Goal: Book appointment/travel/reservation

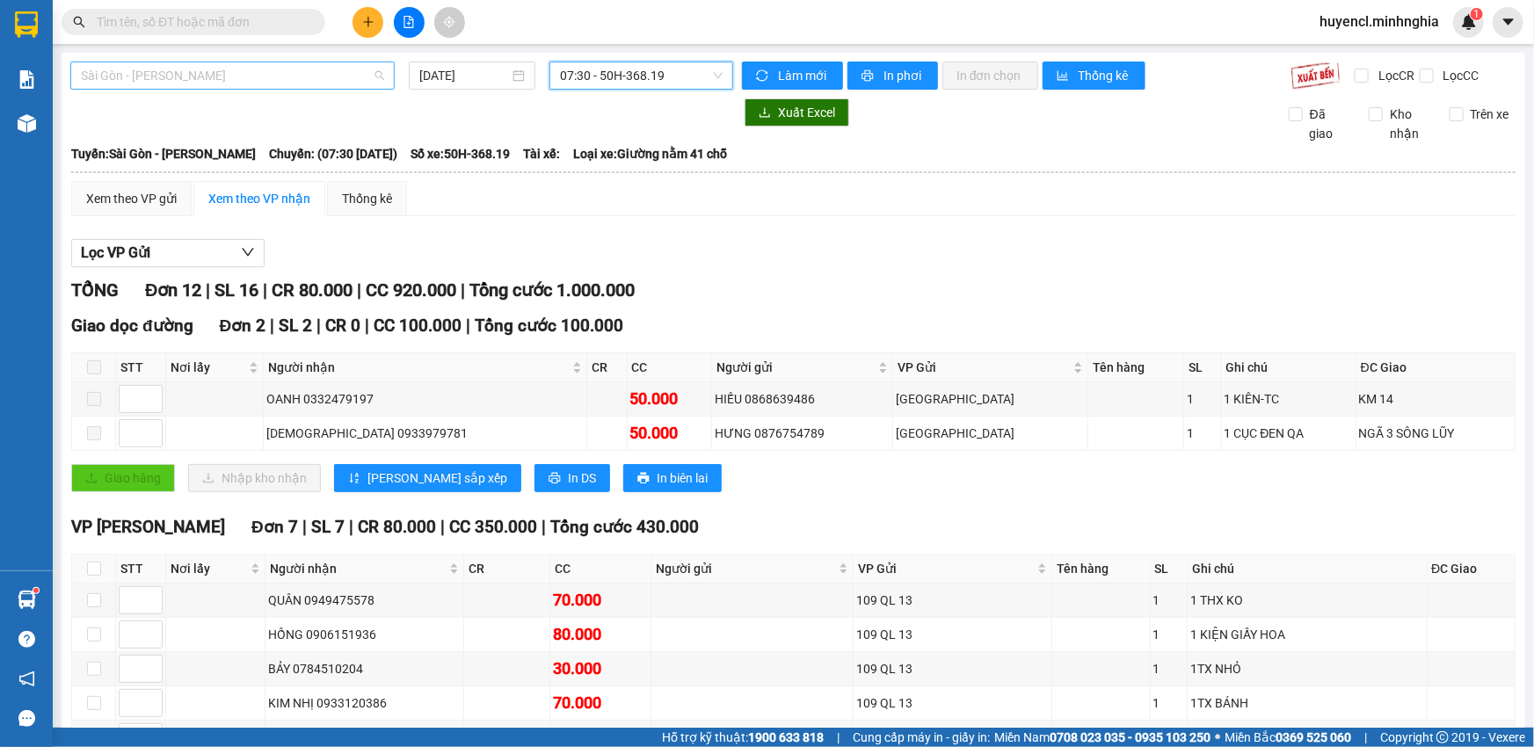
click at [289, 87] on span "Sài Gòn - [PERSON_NAME]" at bounding box center [232, 75] width 303 height 26
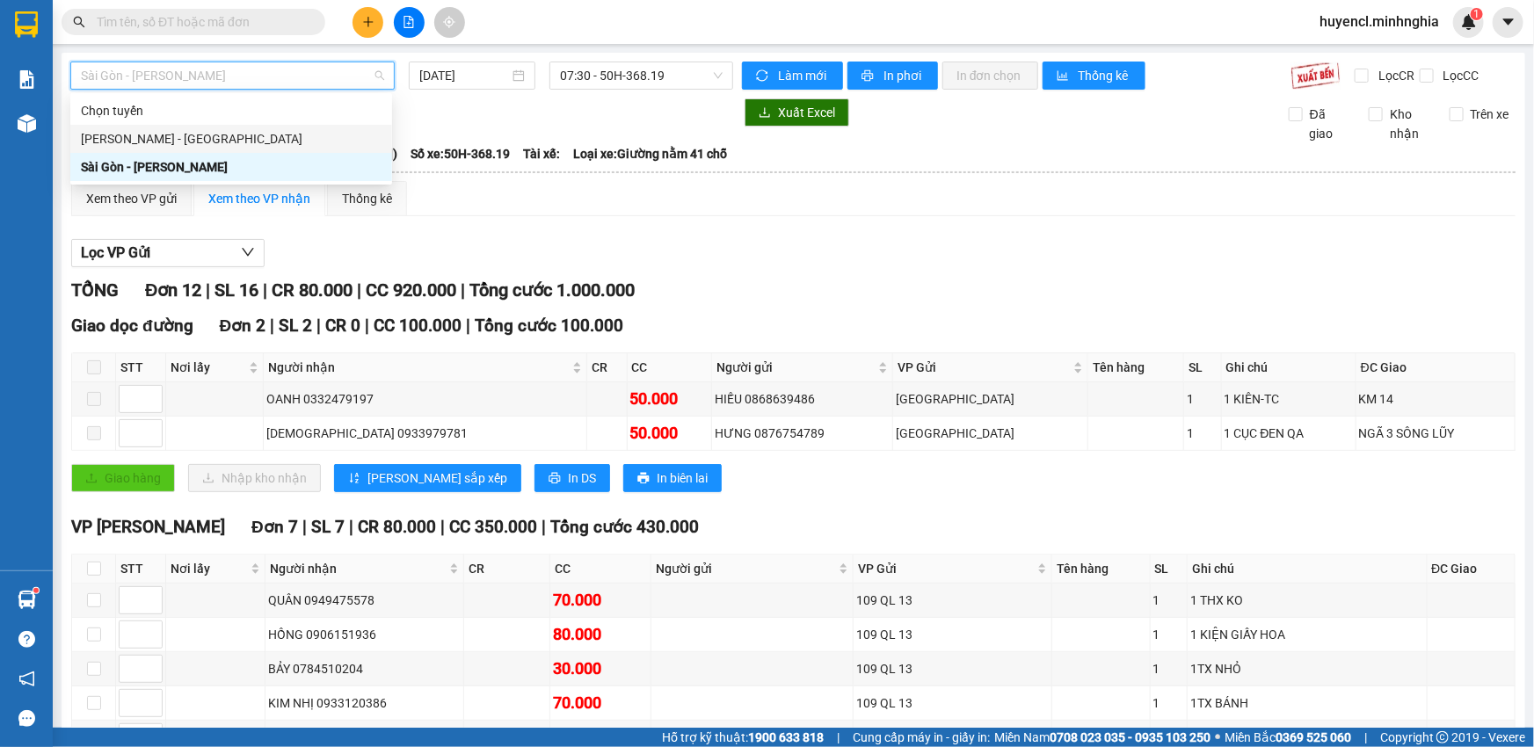
click at [303, 149] on div "[PERSON_NAME] - [GEOGRAPHIC_DATA]" at bounding box center [231, 139] width 322 height 28
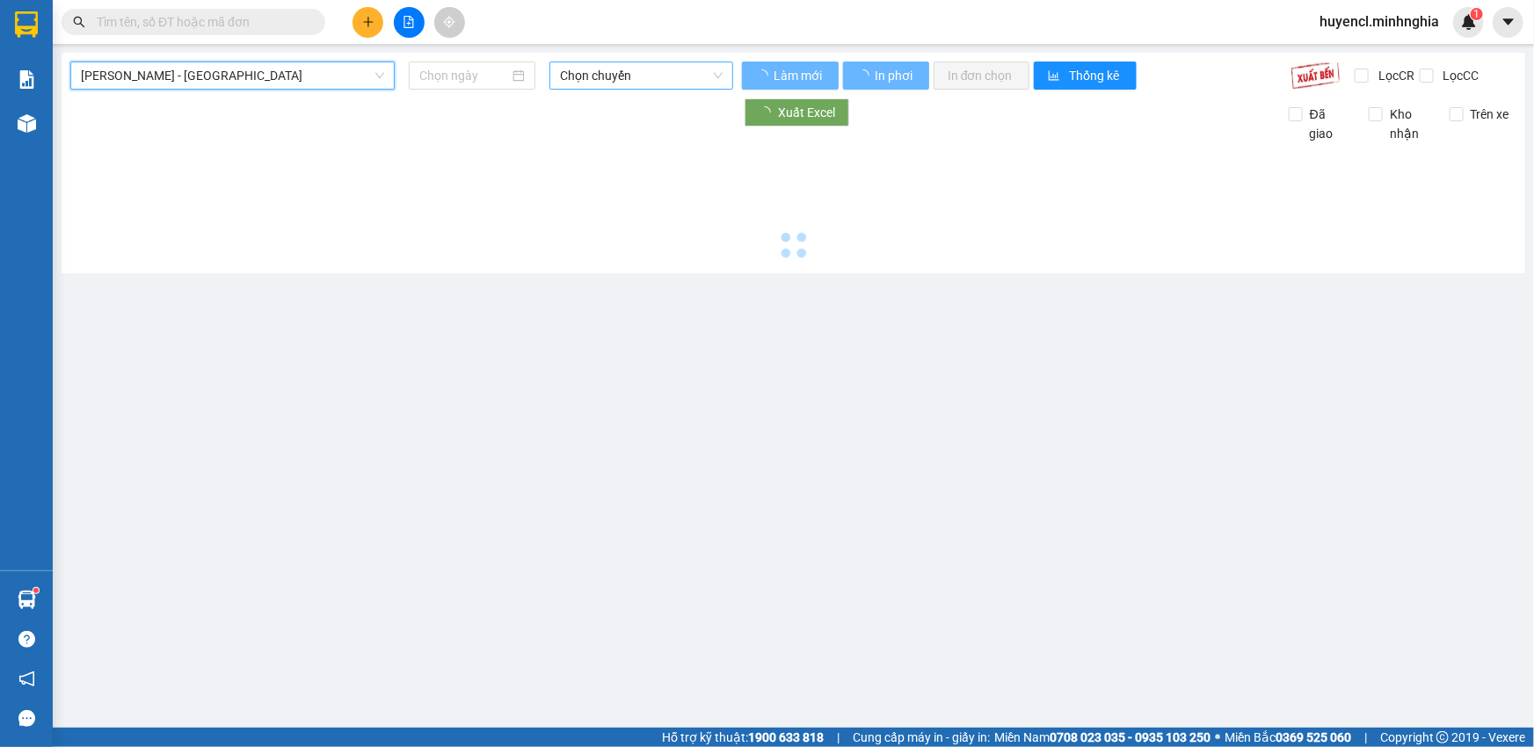
type input "[DATE]"
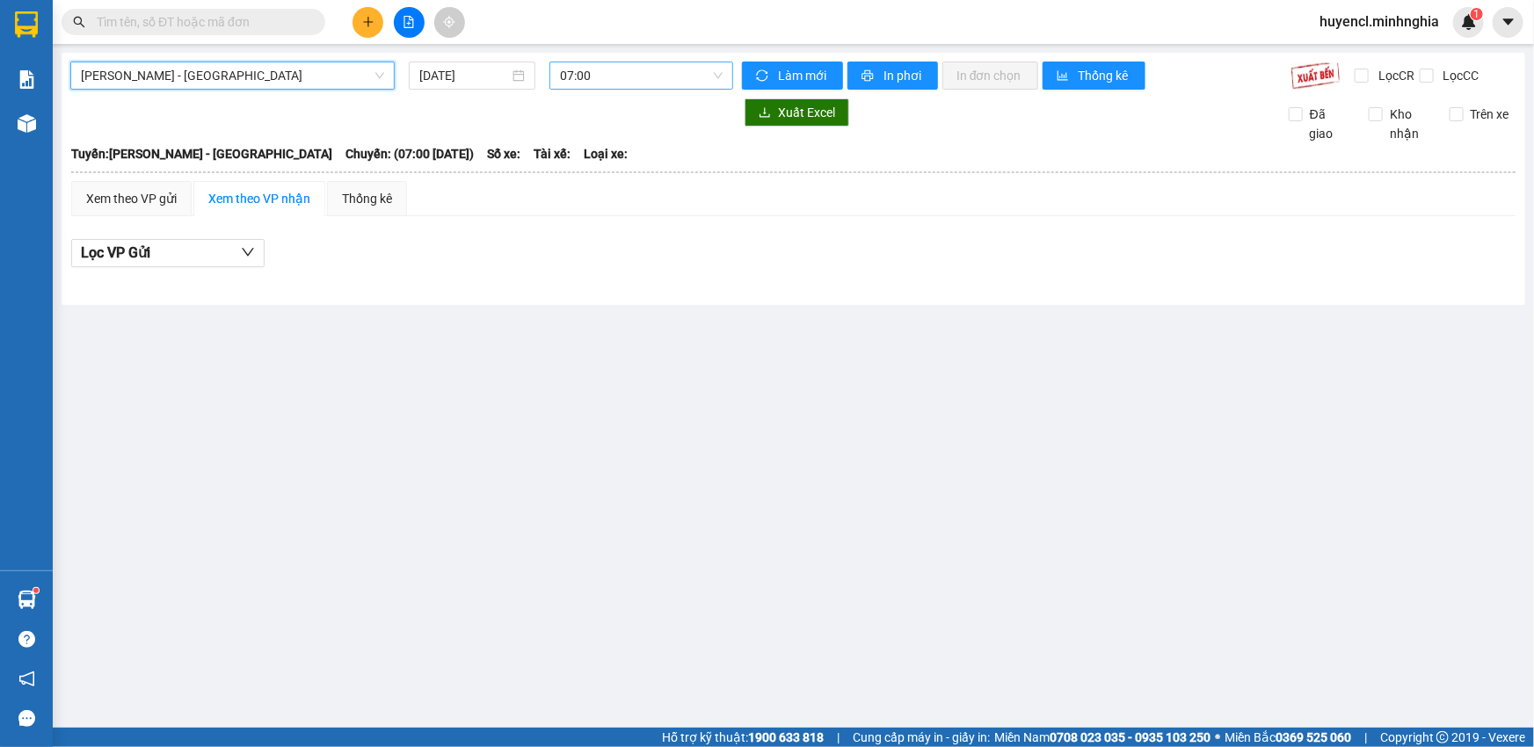
click at [633, 77] on span "07:00" at bounding box center [641, 75] width 163 height 26
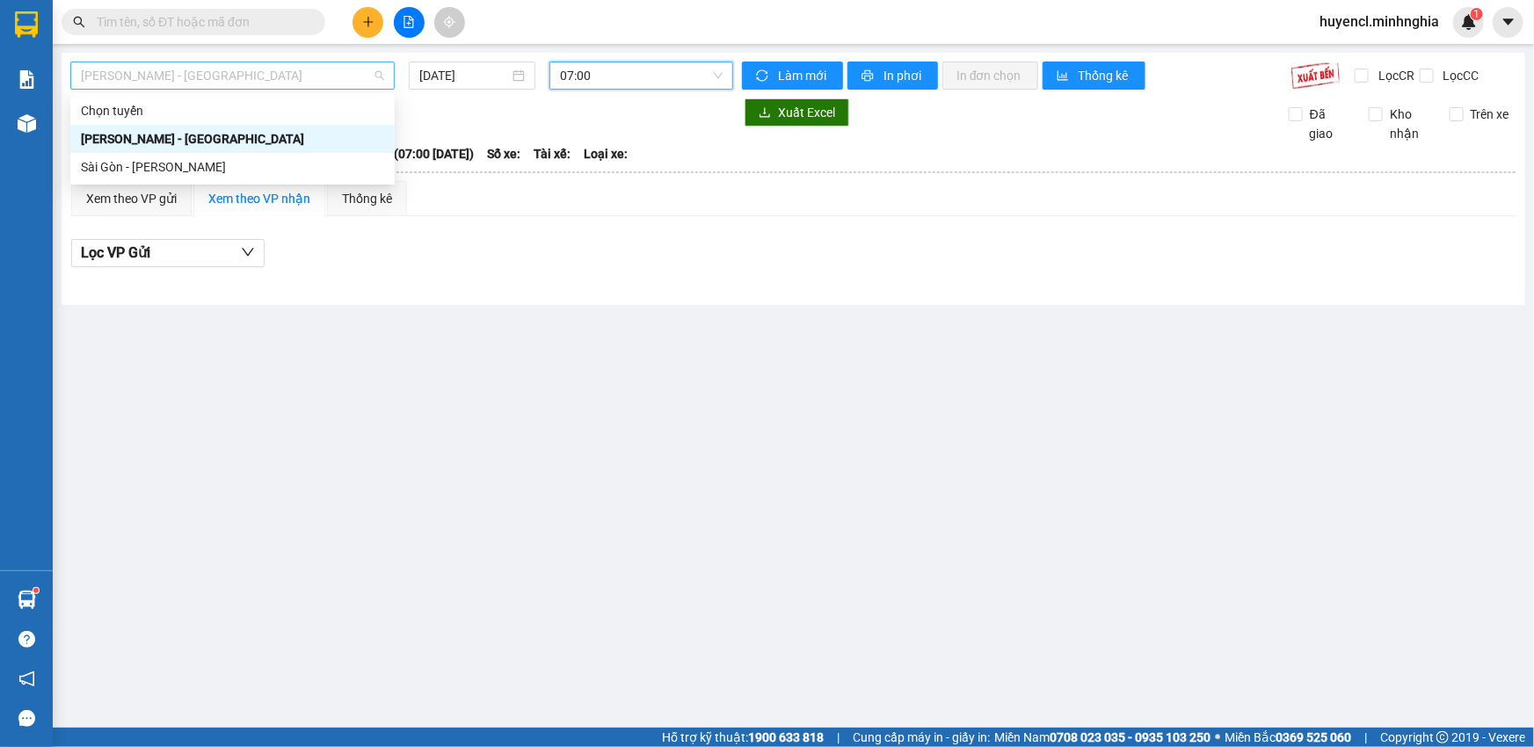
click at [244, 77] on span "[PERSON_NAME] - [GEOGRAPHIC_DATA]" at bounding box center [232, 75] width 303 height 26
click at [245, 170] on div "Sài Gòn - [PERSON_NAME]" at bounding box center [232, 166] width 303 height 19
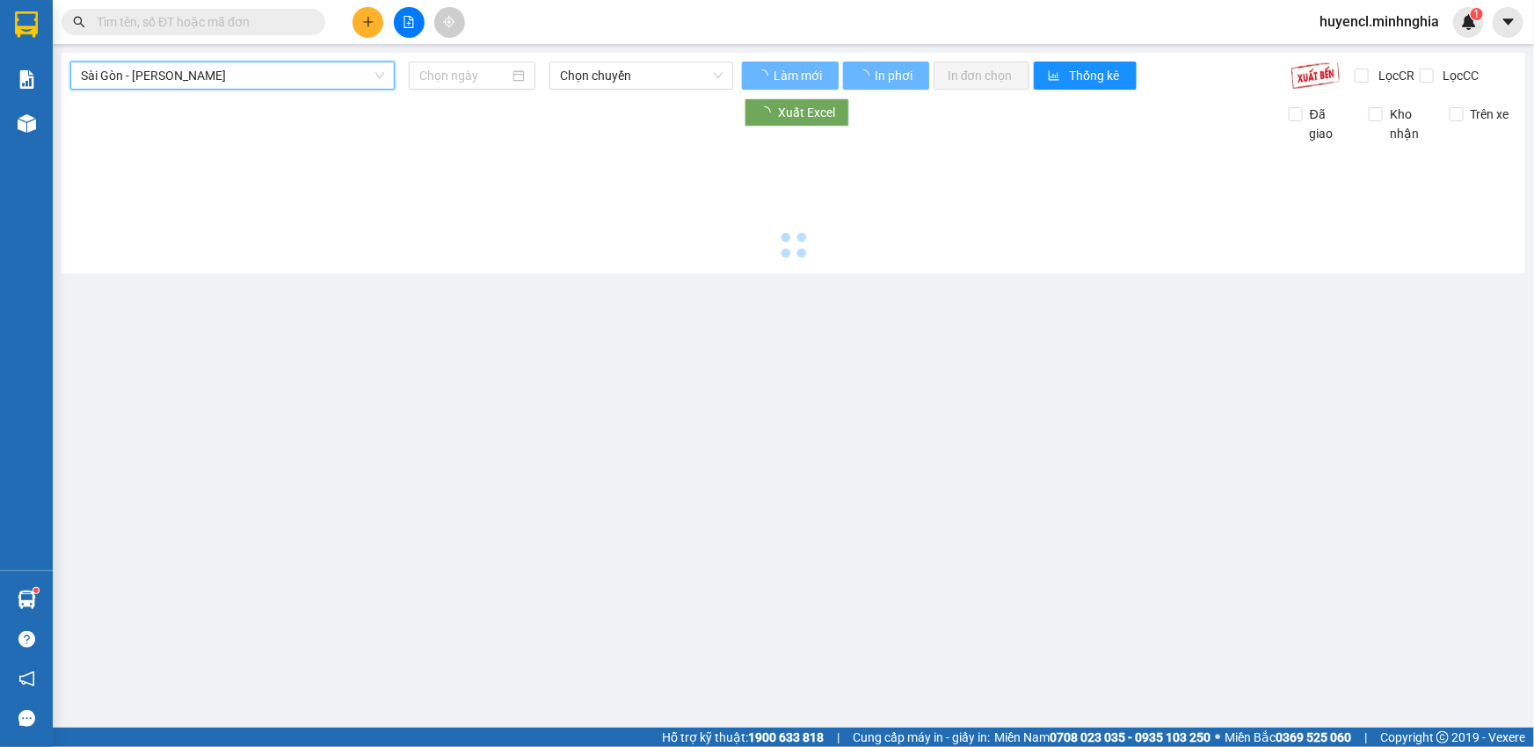
type input "[DATE]"
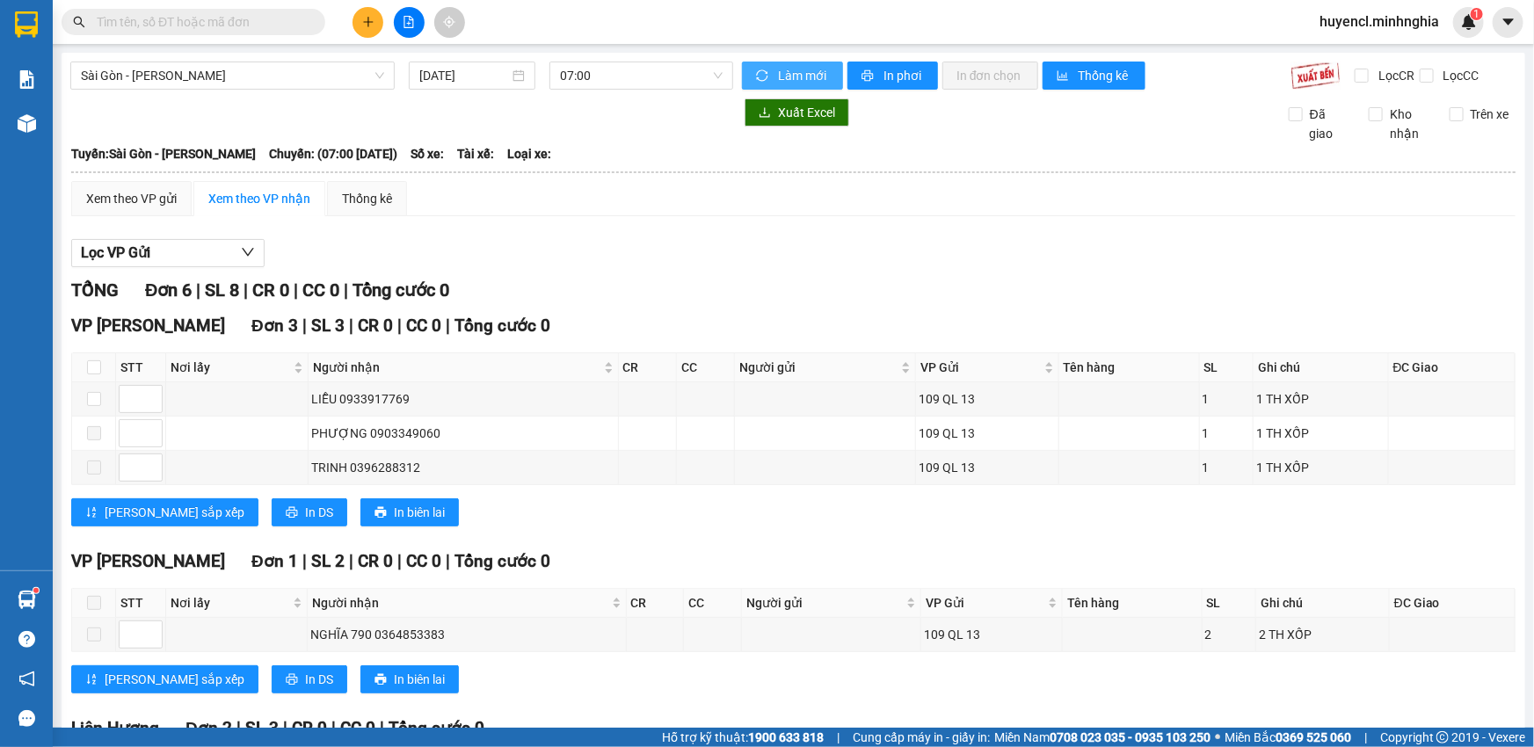
click at [650, 91] on div "[GEOGRAPHIC_DATA] - Phan Rí [DATE] 07:00 Làm mới In phơi In đơn chọn Thống kê L…" at bounding box center [794, 494] width 1464 height 883
click at [638, 79] on span "07:00" at bounding box center [641, 75] width 163 height 26
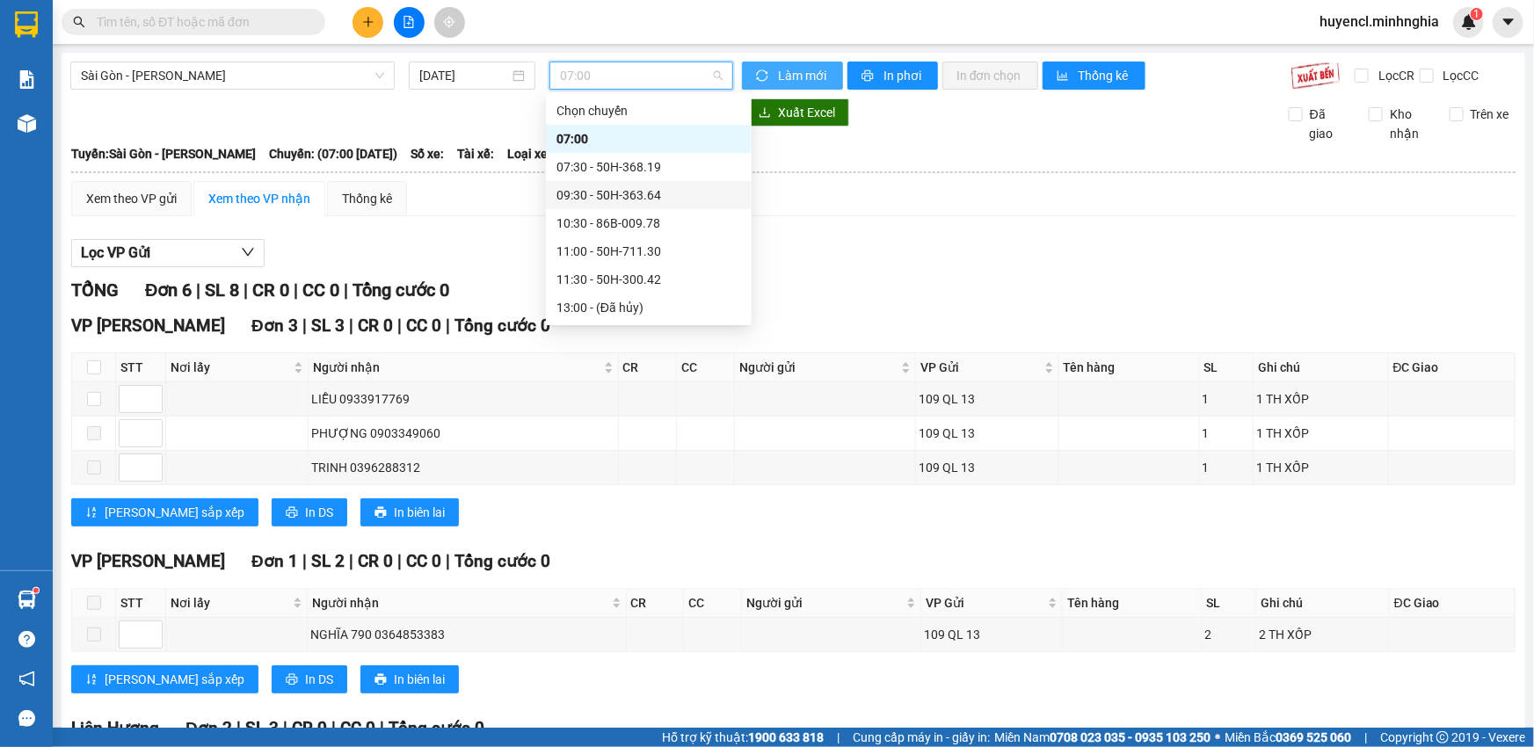
click at [637, 186] on div "09:30 - 50H-363.64" at bounding box center [649, 195] width 185 height 19
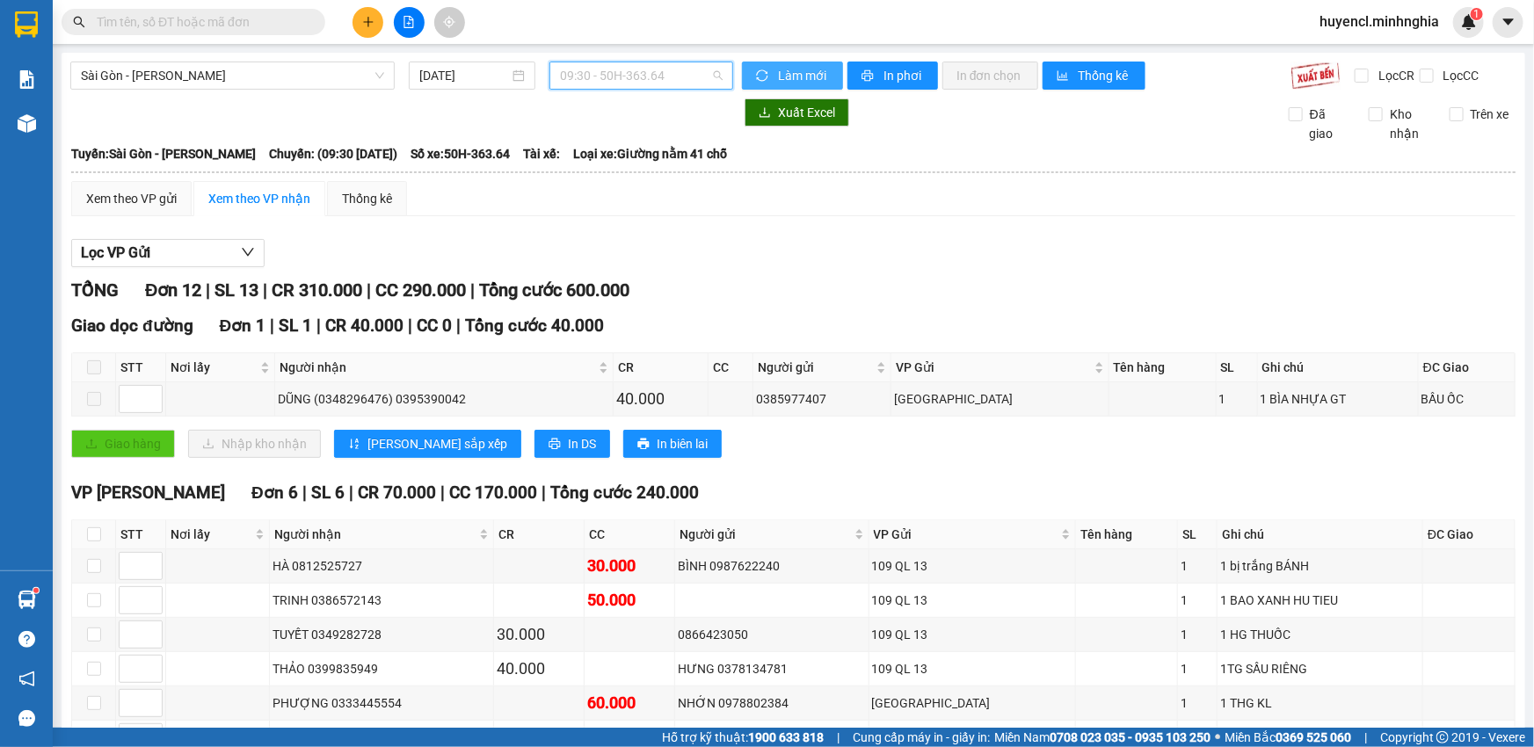
click at [661, 82] on span "09:30 - 50H-363.64" at bounding box center [641, 75] width 163 height 26
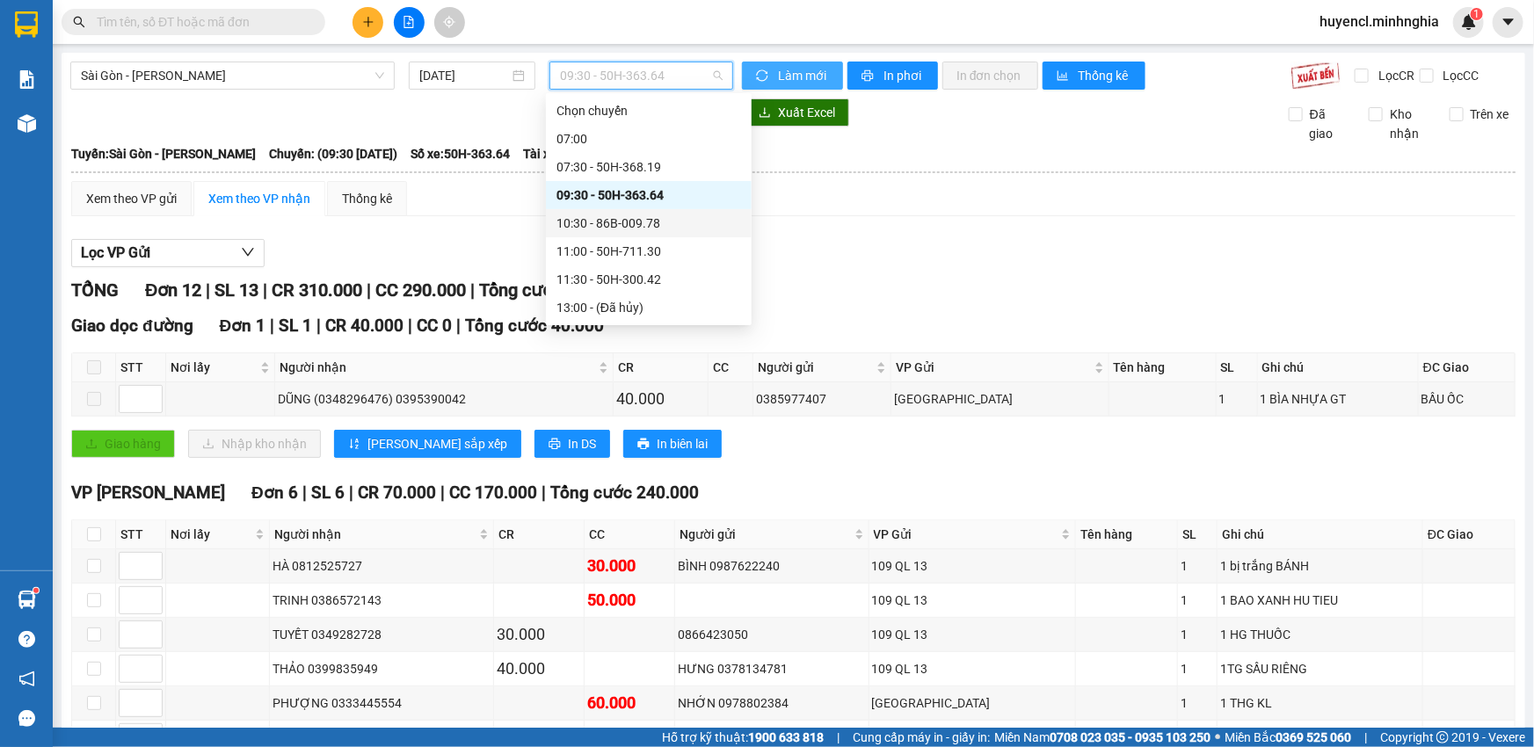
click at [638, 214] on div "10:30 - 86B-009.78" at bounding box center [649, 223] width 185 height 19
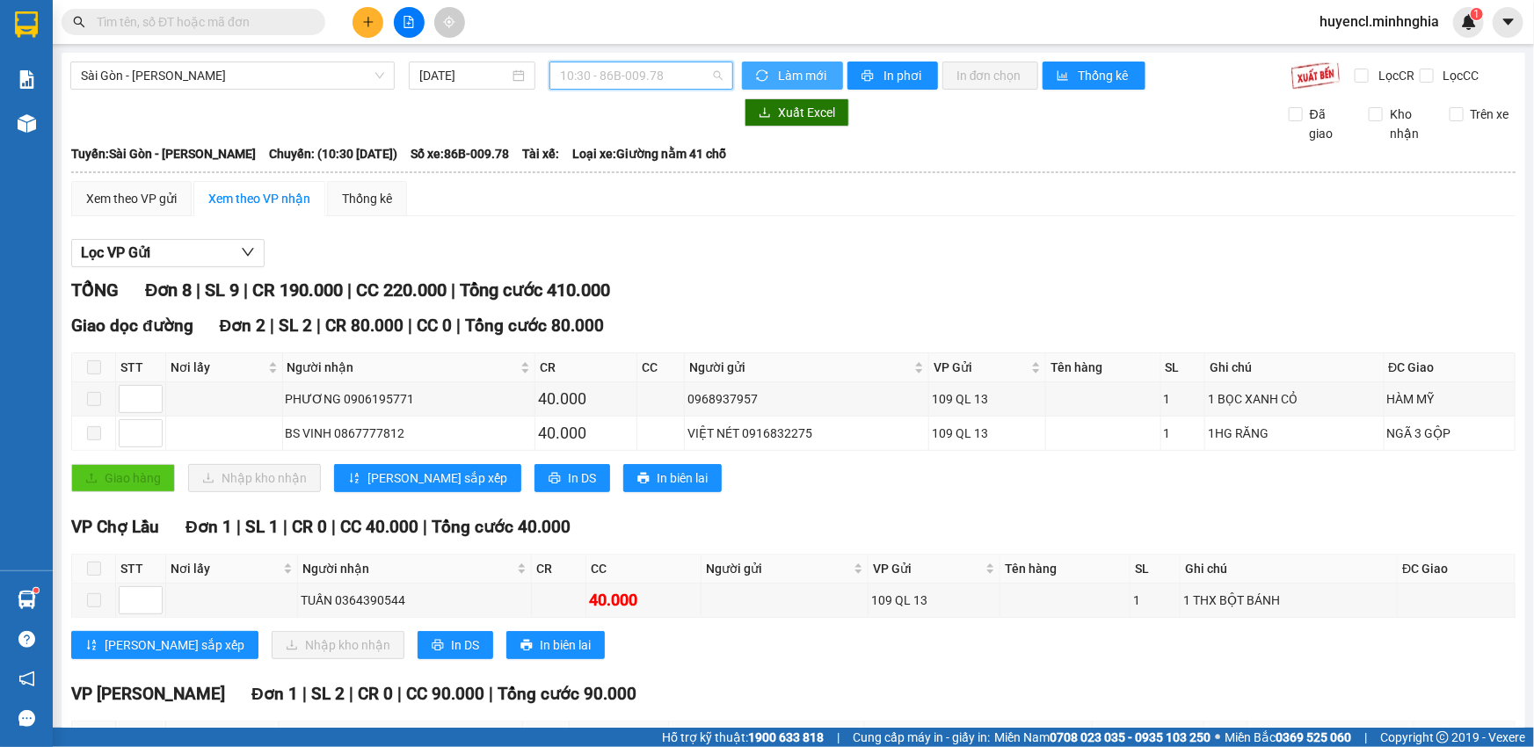
click at [666, 67] on span "10:30 - 86B-009.78" at bounding box center [641, 75] width 163 height 26
